Goal: Communication & Community: Share content

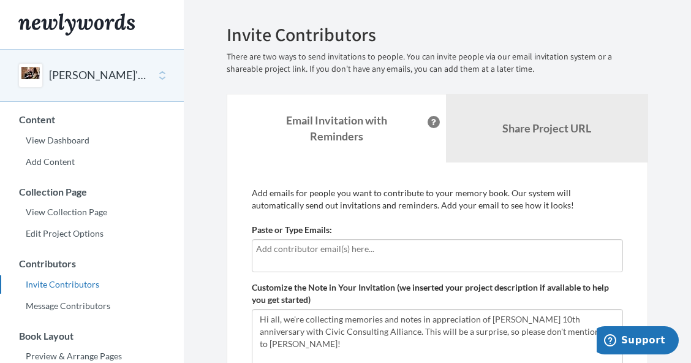
click at [455, 257] on div at bounding box center [437, 255] width 371 height 33
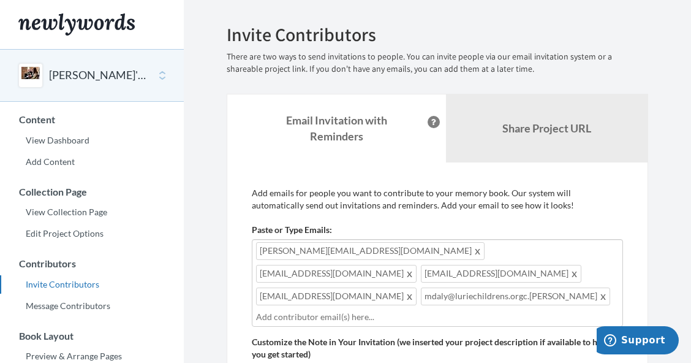
click at [539, 280] on div "[PERSON_NAME][EMAIL_ADDRESS][DOMAIN_NAME] [PERSON_NAME][EMAIL_ADDRESS][DOMAIN_N…" at bounding box center [437, 283] width 371 height 88
click at [555, 310] on input "text" at bounding box center [437, 316] width 363 height 13
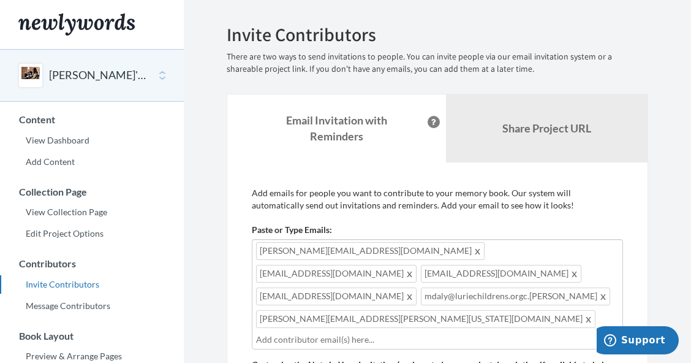
click at [533, 333] on input "text" at bounding box center [437, 339] width 363 height 13
click at [520, 297] on div "[PERSON_NAME][EMAIL_ADDRESS][DOMAIN_NAME] [PERSON_NAME][EMAIL_ADDRESS][DOMAIN_N…" at bounding box center [437, 305] width 371 height 133
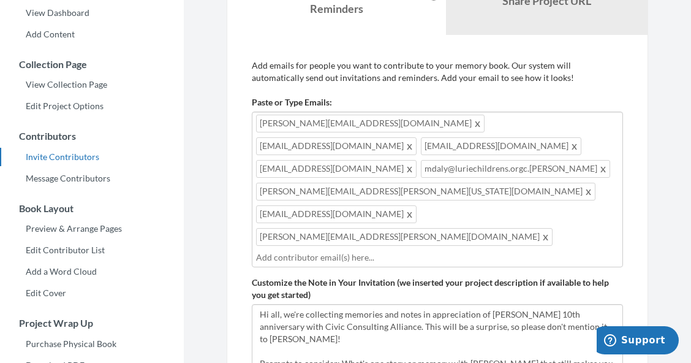
scroll to position [130, 0]
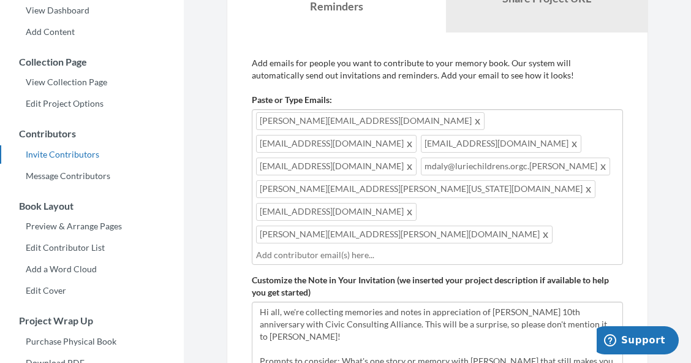
click at [558, 248] on input "text" at bounding box center [437, 254] width 363 height 13
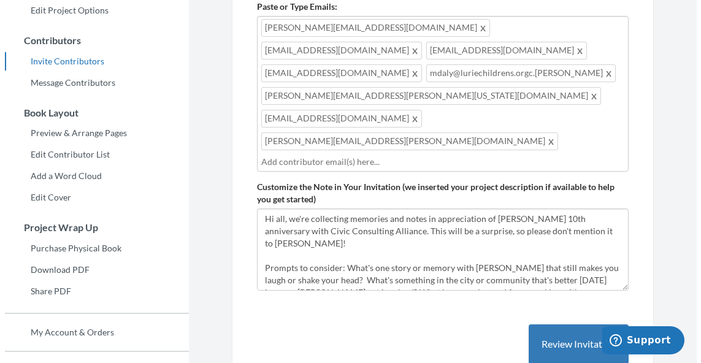
scroll to position [278, 0]
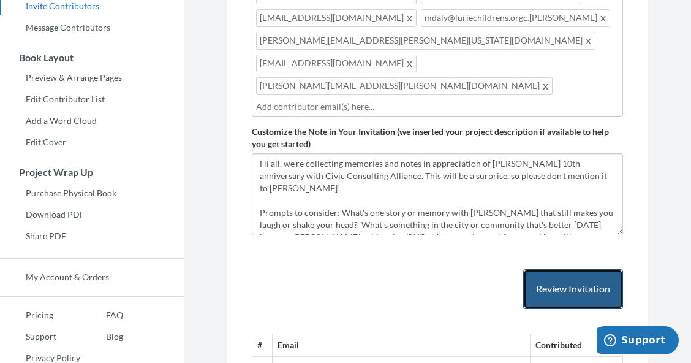
click at [587, 269] on button "Review Invitation" at bounding box center [573, 289] width 100 height 40
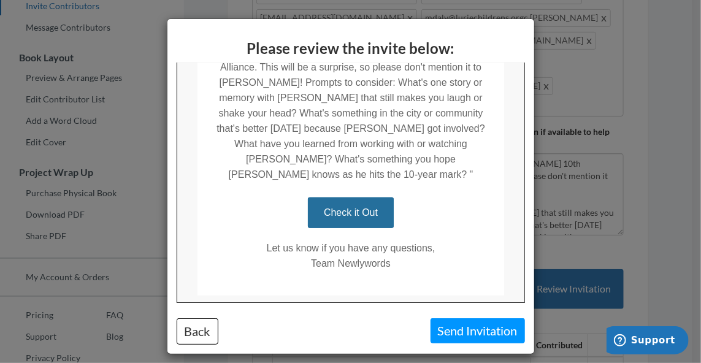
scroll to position [309, 0]
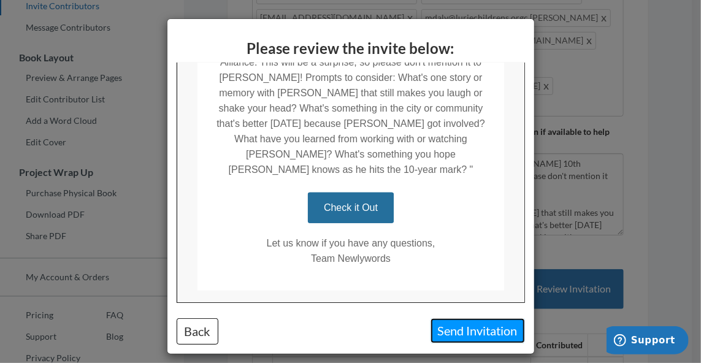
click at [474, 330] on button "Send Invitation" at bounding box center [477, 330] width 94 height 25
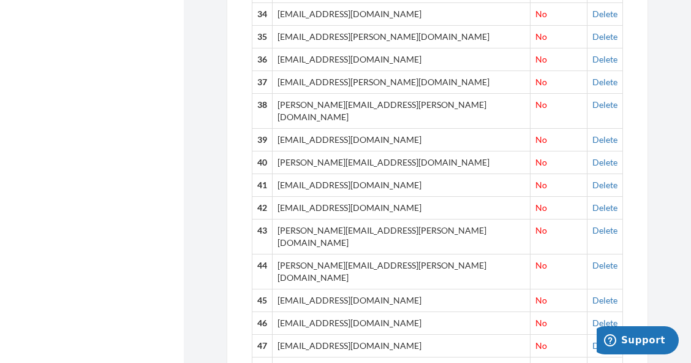
scroll to position [1662, 0]
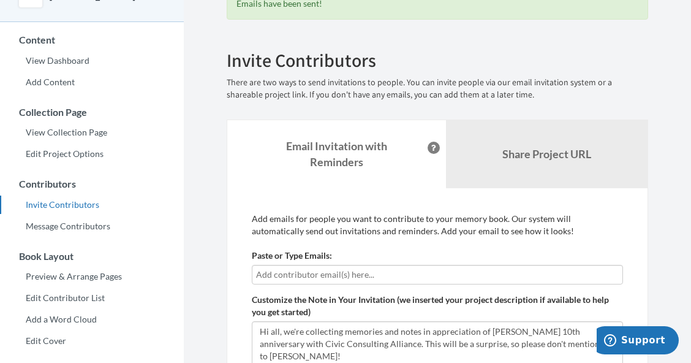
scroll to position [107, 0]
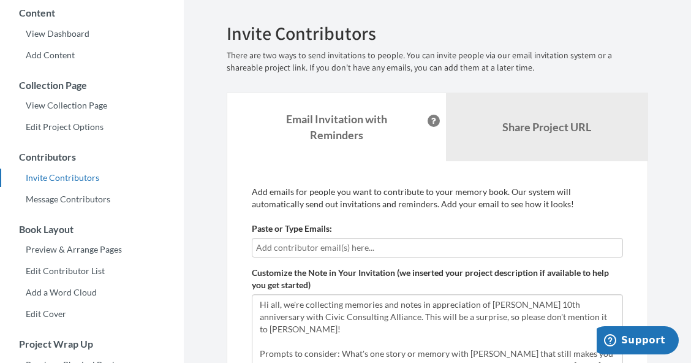
click at [384, 247] on input "text" at bounding box center [437, 247] width 363 height 13
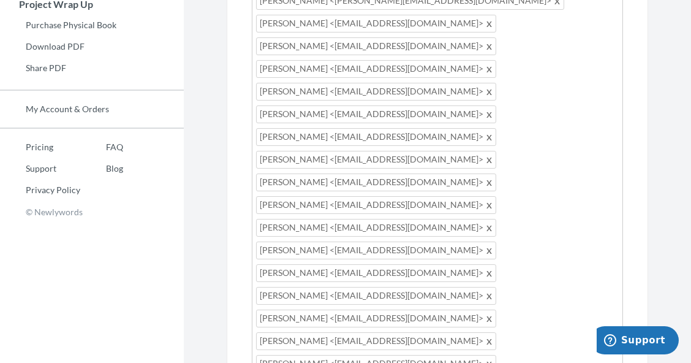
scroll to position [474, 0]
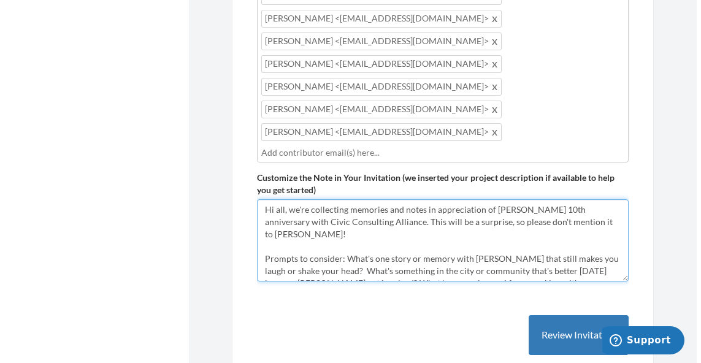
scroll to position [781, 0]
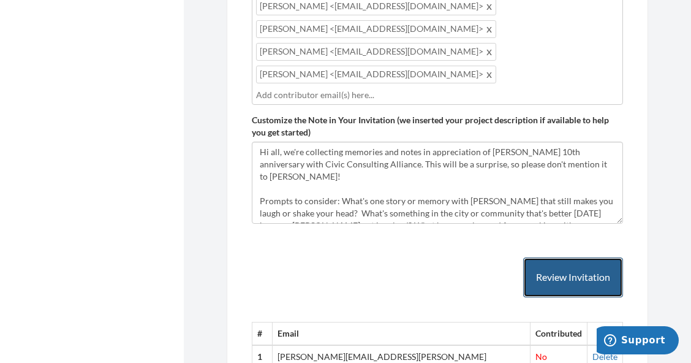
click at [555, 257] on button "Review Invitation" at bounding box center [573, 277] width 100 height 40
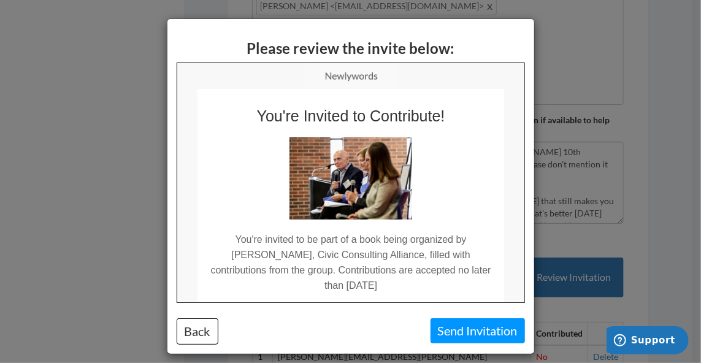
scroll to position [0, 0]
drag, startPoint x: 696, startPoint y: 203, endPoint x: 516, endPoint y: 175, distance: 181.8
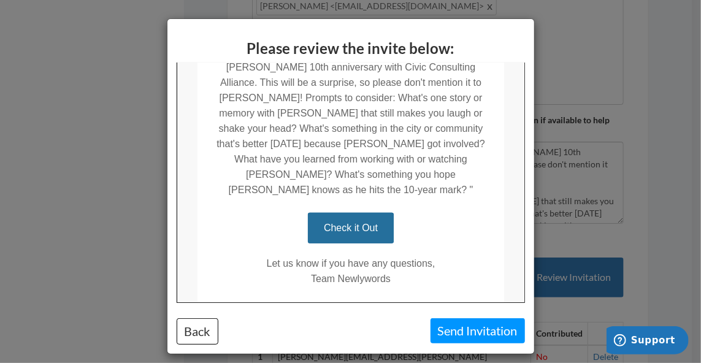
scroll to position [309, 0]
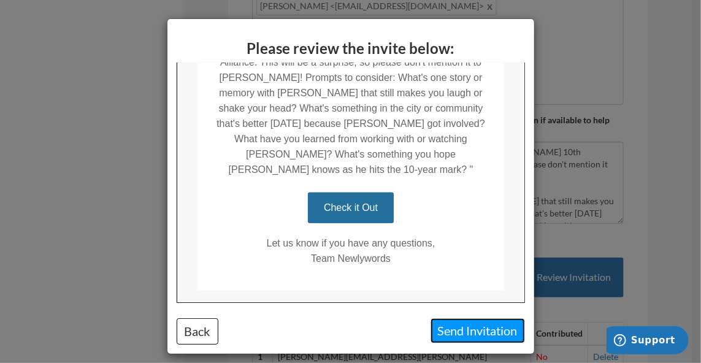
click at [471, 328] on button "Send Invitation" at bounding box center [477, 330] width 94 height 25
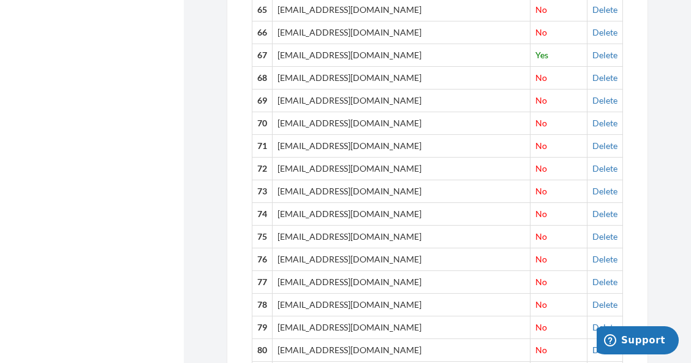
scroll to position [2173, 0]
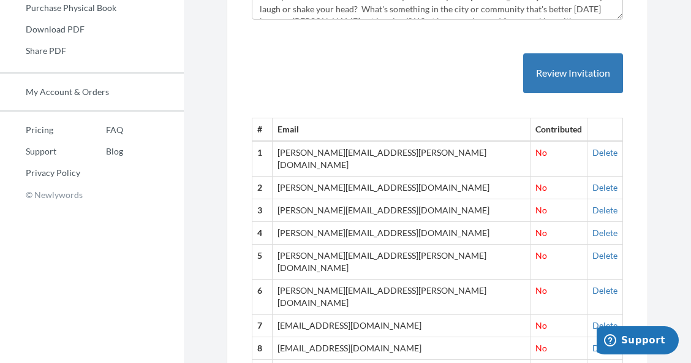
scroll to position [218, 0]
